Goal: Information Seeking & Learning: Learn about a topic

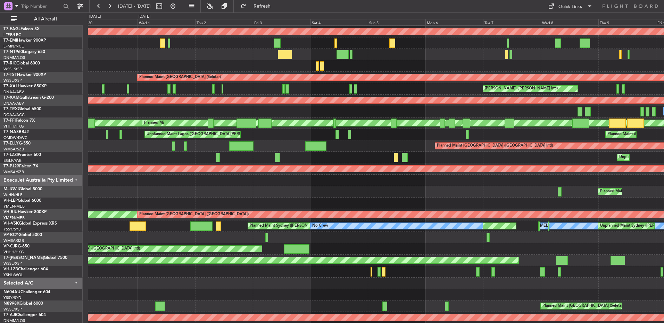
scroll to position [893, 0]
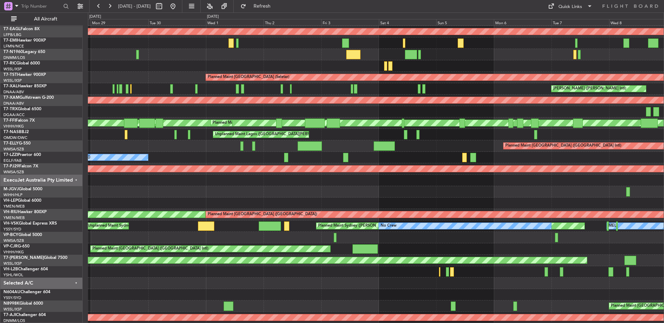
click at [588, 190] on div "Planned Maint [GEOGRAPHIC_DATA] (Seletar)" at bounding box center [375, 191] width 575 height 11
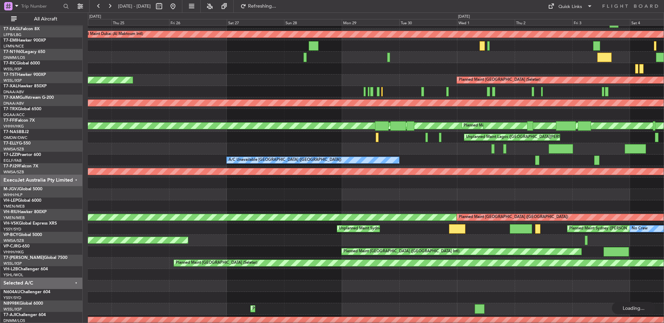
scroll to position [890, 0]
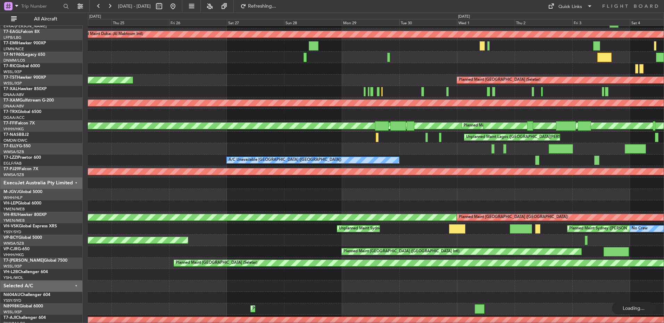
click at [378, 199] on div at bounding box center [375, 194] width 575 height 11
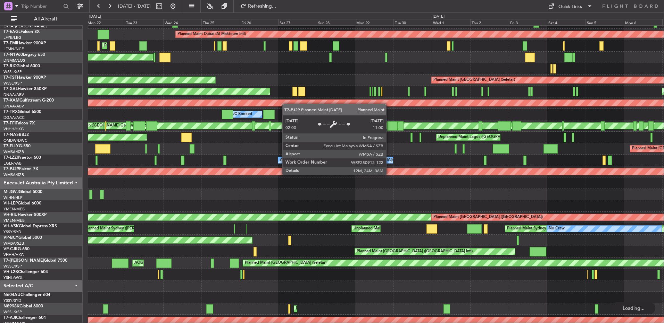
click at [323, 194] on div "Planned Maint [GEOGRAPHIC_DATA] (Seletar) Planned Maint [GEOGRAPHIC_DATA] (Sele…" at bounding box center [375, 194] width 575 height 11
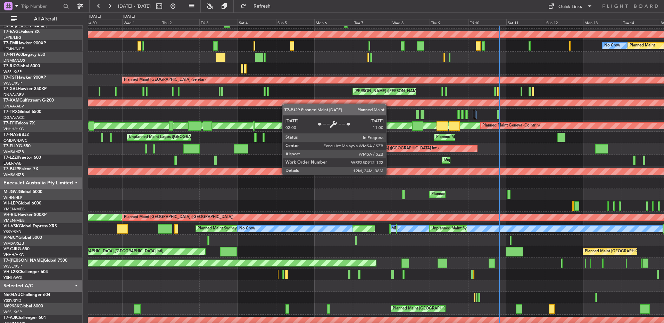
click at [326, 196] on div "Planned Maint [GEOGRAPHIC_DATA] (Seletar)" at bounding box center [375, 194] width 575 height 11
click at [663, 202] on html "[DATE] - [DATE] Refreshing... Quick Links All Aircraft Planned Maint [GEOGRAPHI…" at bounding box center [332, 161] width 664 height 323
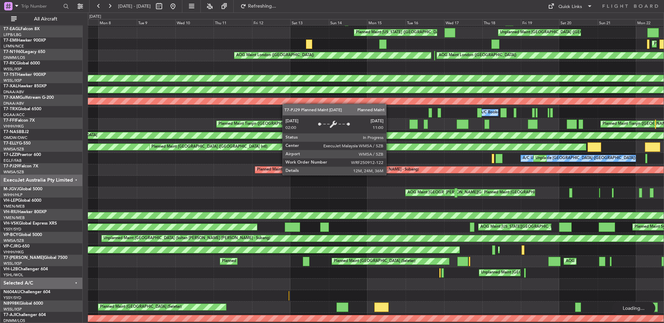
scroll to position [892, 0]
click at [319, 203] on div at bounding box center [375, 204] width 575 height 11
click at [211, 199] on div at bounding box center [375, 204] width 575 height 11
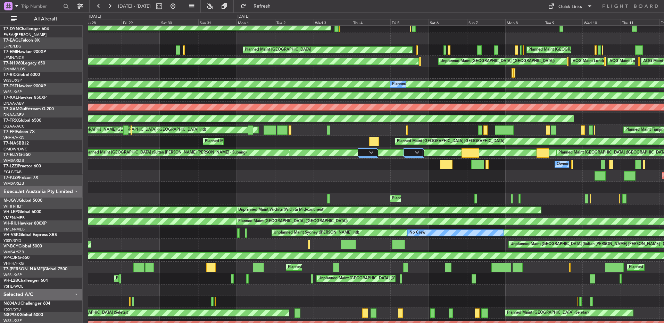
scroll to position [890, 0]
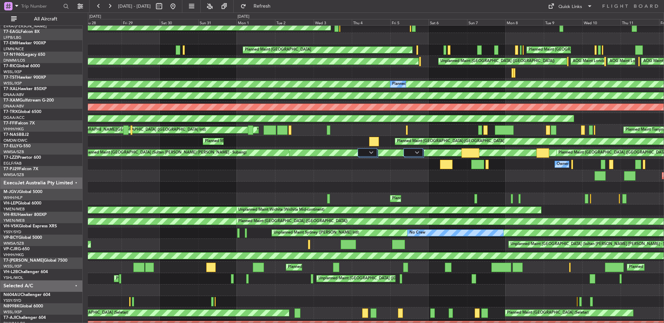
click at [581, 197] on div "Planned Maint [GEOGRAPHIC_DATA] (Seletar) Planned Maint [GEOGRAPHIC_DATA] (Hali…" at bounding box center [375, 198] width 575 height 11
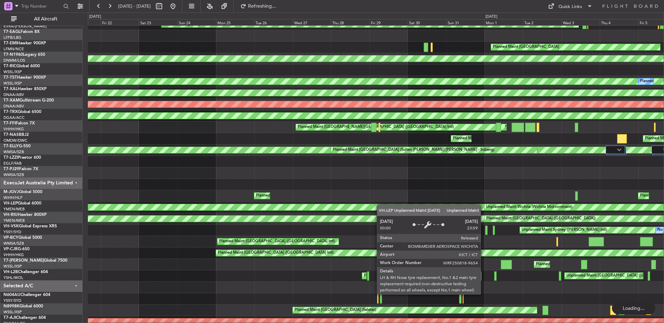
scroll to position [889, 0]
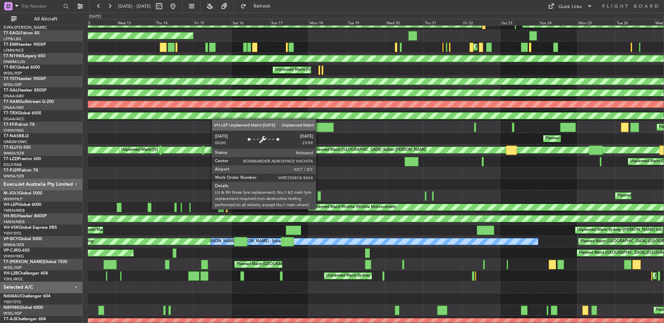
click at [319, 209] on div "Unplanned Maint Wichita (Wichita Mid-continent)" at bounding box center [353, 207] width 86 height 10
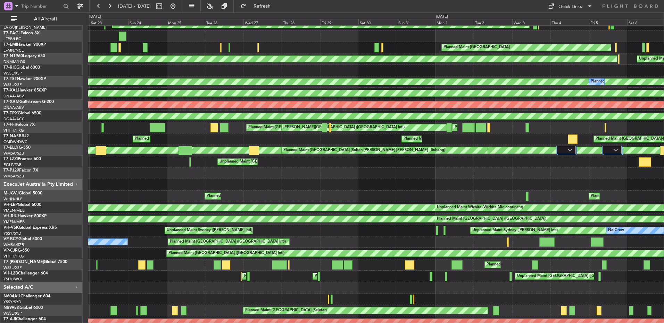
click at [62, 243] on div "Planned Maint Warsaw ([GEOGRAPHIC_DATA]) AOG Maint Riga (Riga Intl) Planned Mai…" at bounding box center [332, 167] width 664 height 311
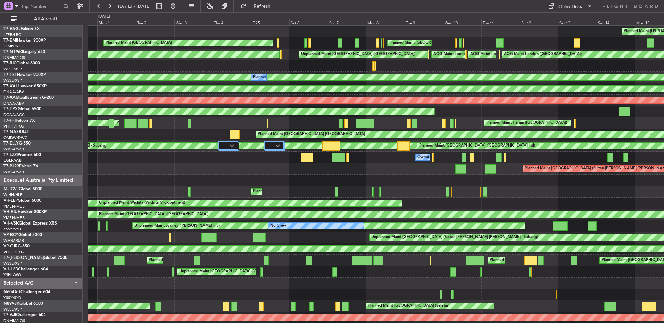
scroll to position [893, 0]
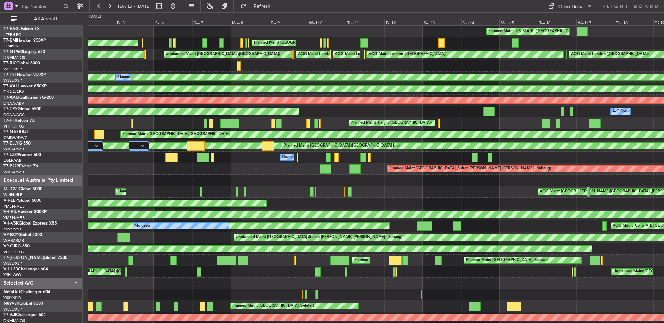
click at [168, 234] on div "Unplanned Maint [GEOGRAPHIC_DATA] (Sultan [PERSON_NAME] [PERSON_NAME] - Subang)" at bounding box center [375, 237] width 575 height 11
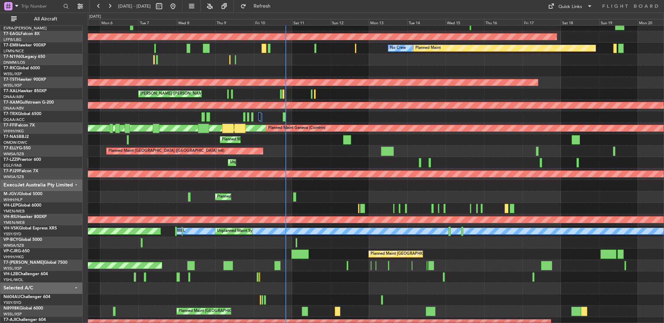
scroll to position [888, 0]
click at [343, 243] on div at bounding box center [375, 242] width 575 height 11
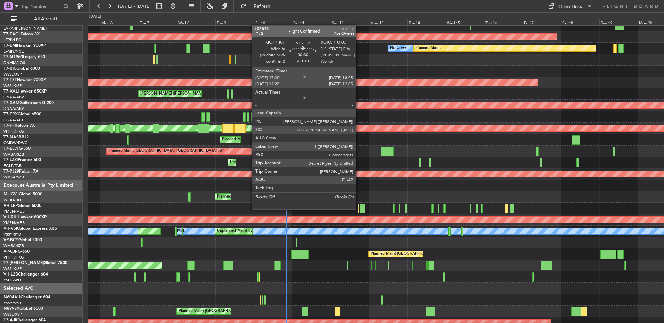
click at [359, 209] on div at bounding box center [358, 208] width 1 height 9
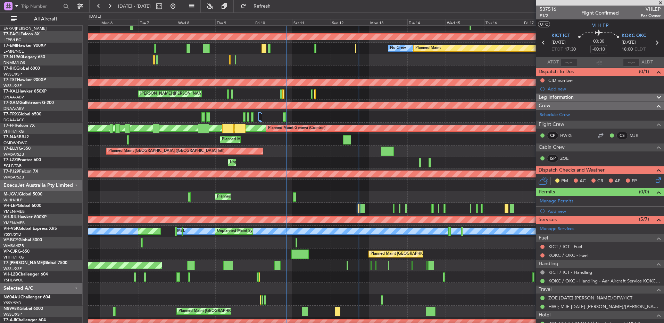
scroll to position [33, 0]
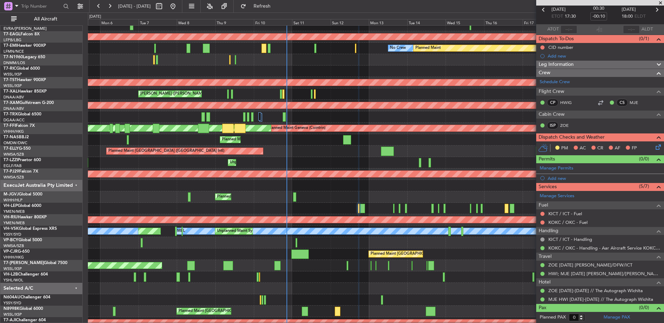
click at [659, 1] on span at bounding box center [660, 3] width 7 height 6
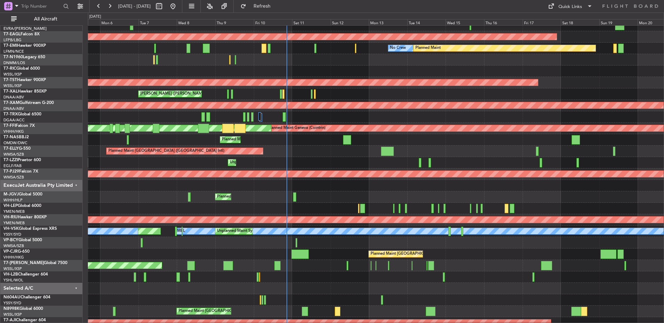
click at [397, 143] on div "Planned Maint Abuja ([PERSON_NAME] Intl) Unplanned Maint [GEOGRAPHIC_DATA] ([PE…" at bounding box center [375, 139] width 575 height 11
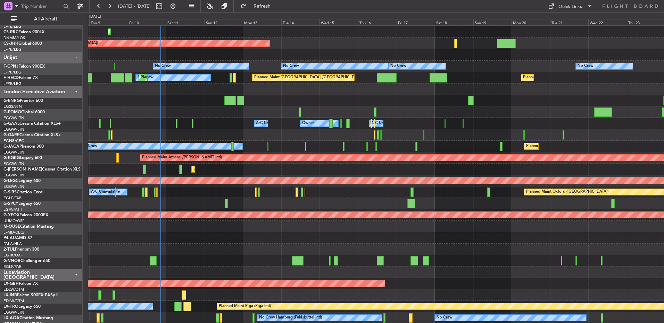
scroll to position [102, 0]
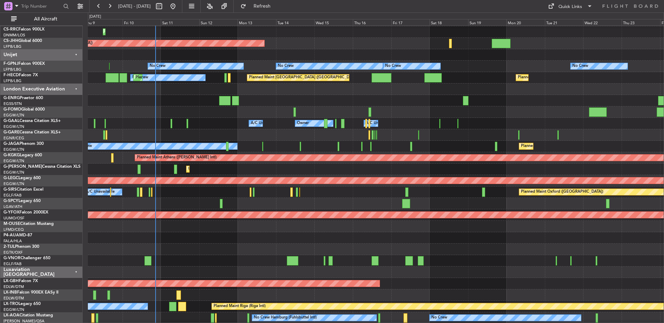
click at [250, 246] on div at bounding box center [375, 249] width 575 height 11
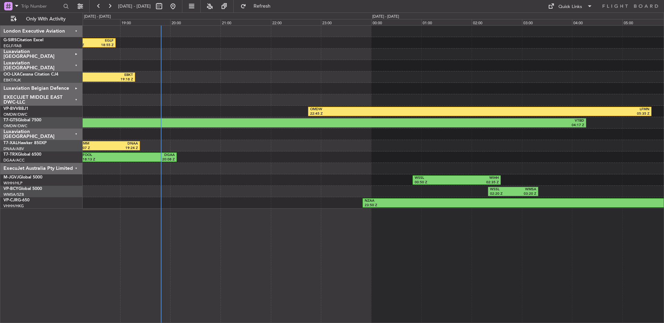
click at [40, 65] on div "Luxaviation [GEOGRAPHIC_DATA]" at bounding box center [41, 65] width 82 height 11
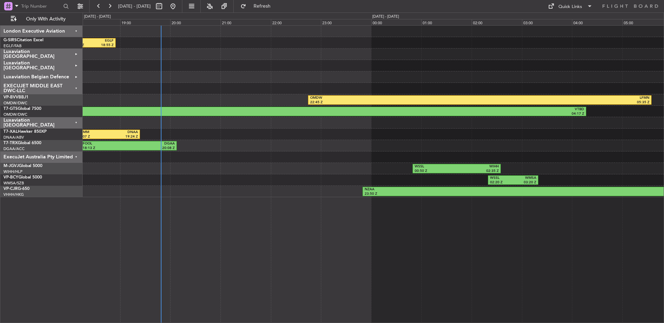
click at [55, 33] on div "London Executive Aviation" at bounding box center [41, 31] width 82 height 11
